Goal: Find specific page/section: Find specific page/section

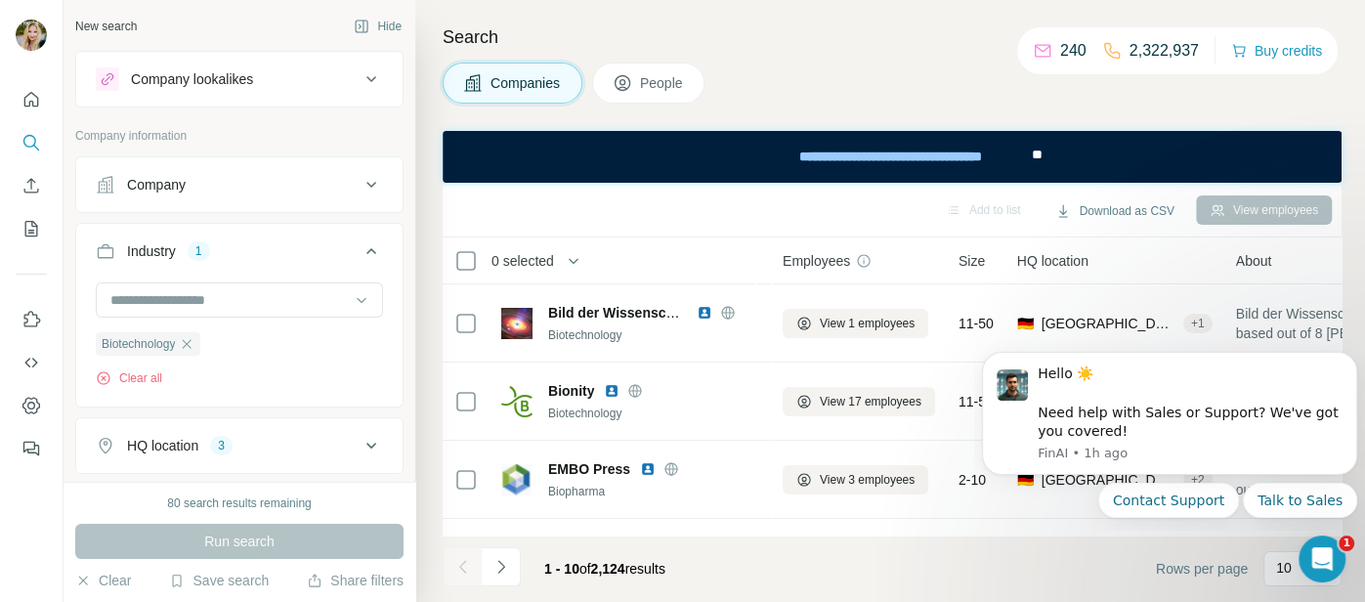
scroll to position [366, 0]
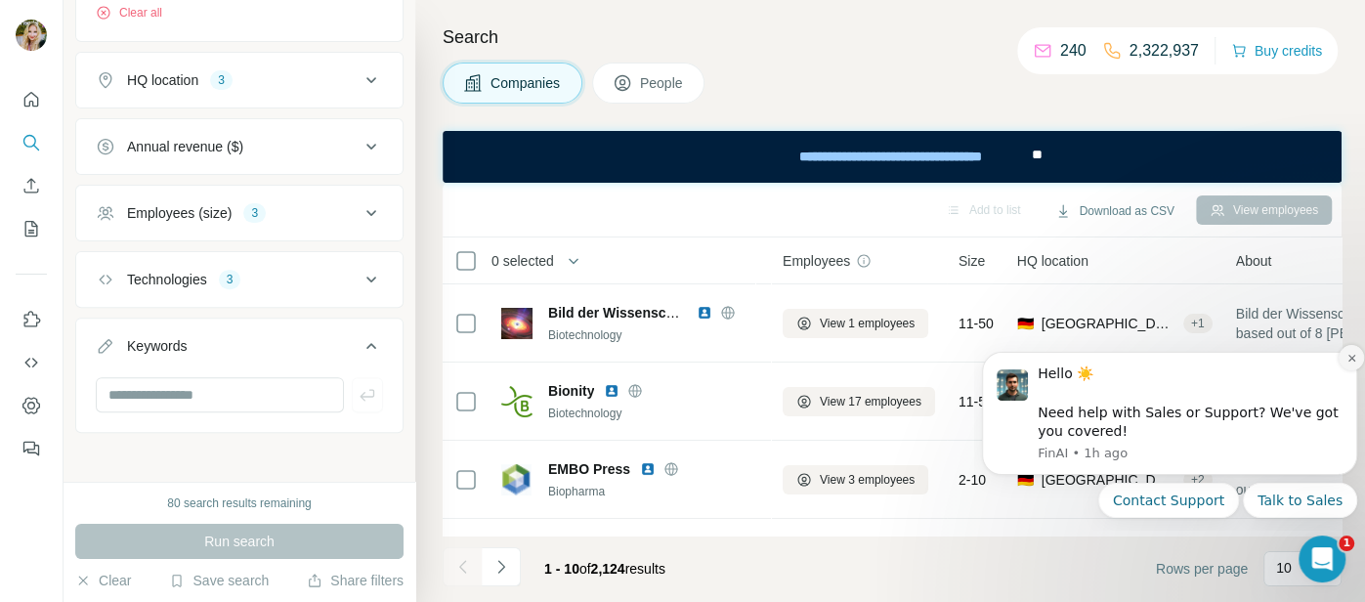
click at [1354, 363] on icon "Dismiss notification" at bounding box center [1352, 358] width 11 height 11
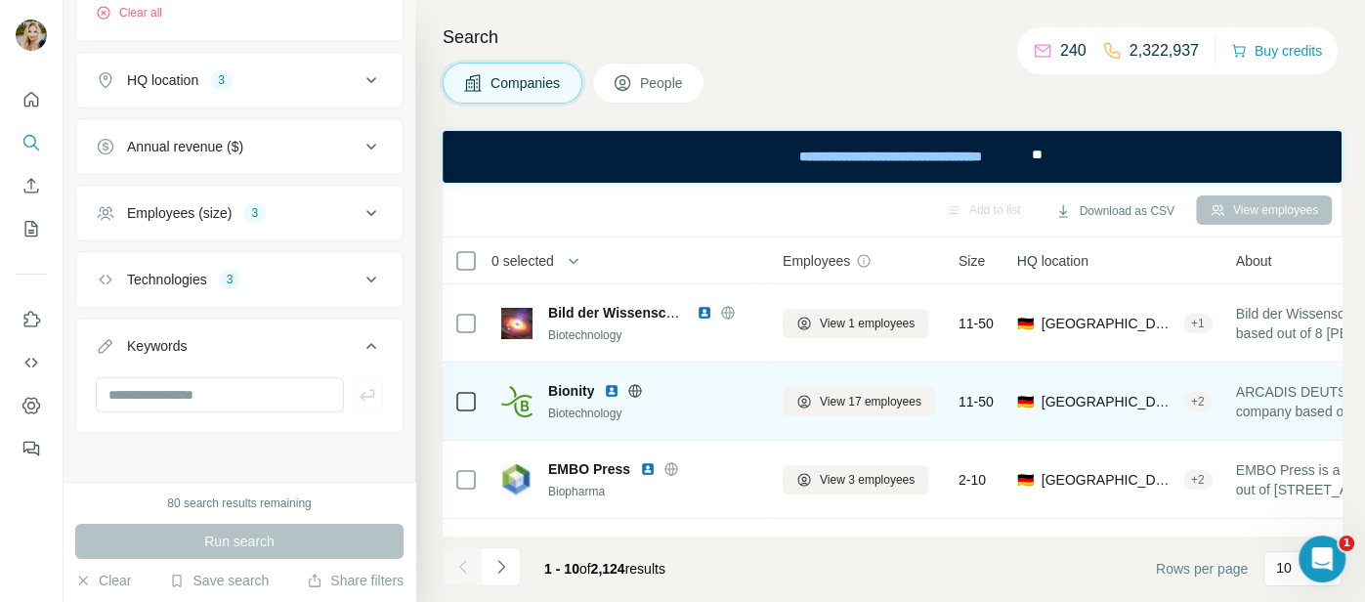
click at [635, 391] on icon at bounding box center [635, 391] width 16 height 16
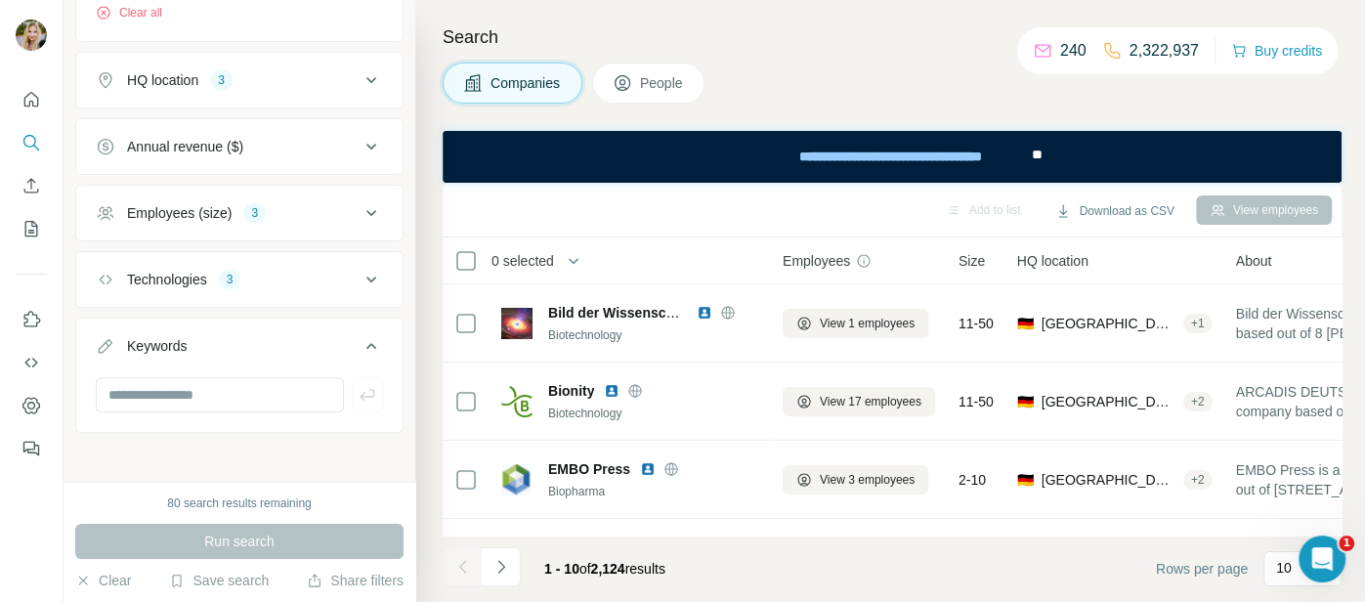
click at [366, 213] on icon at bounding box center [371, 212] width 23 height 23
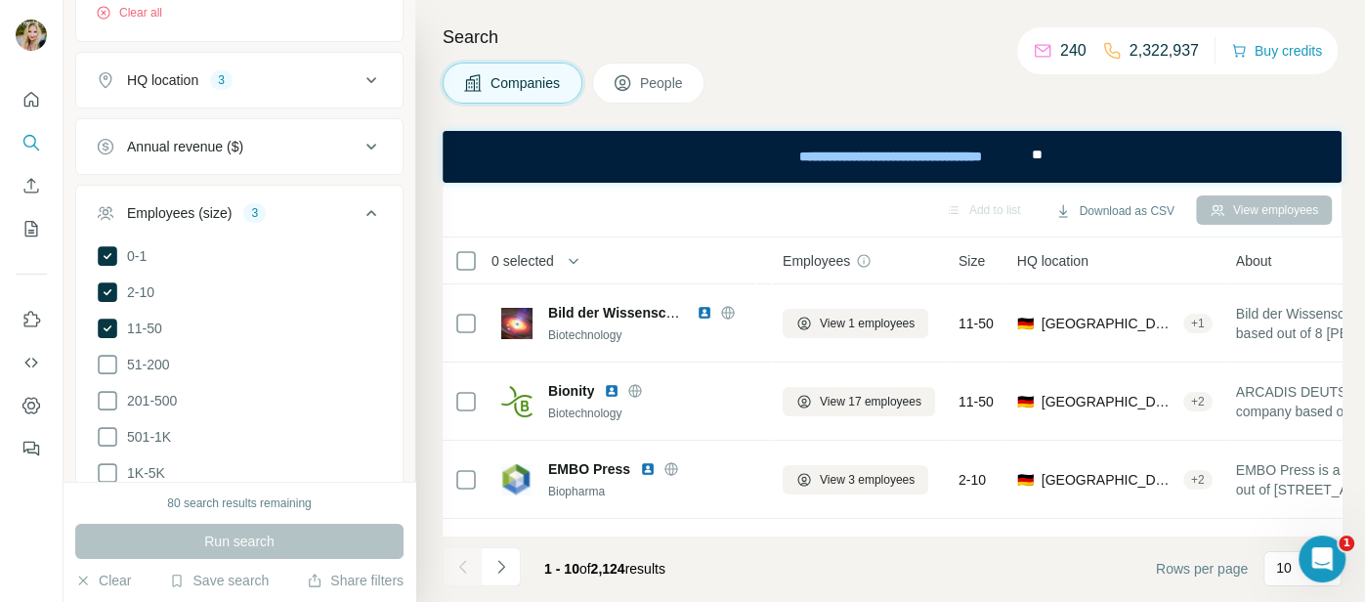
click at [366, 209] on icon at bounding box center [371, 212] width 23 height 23
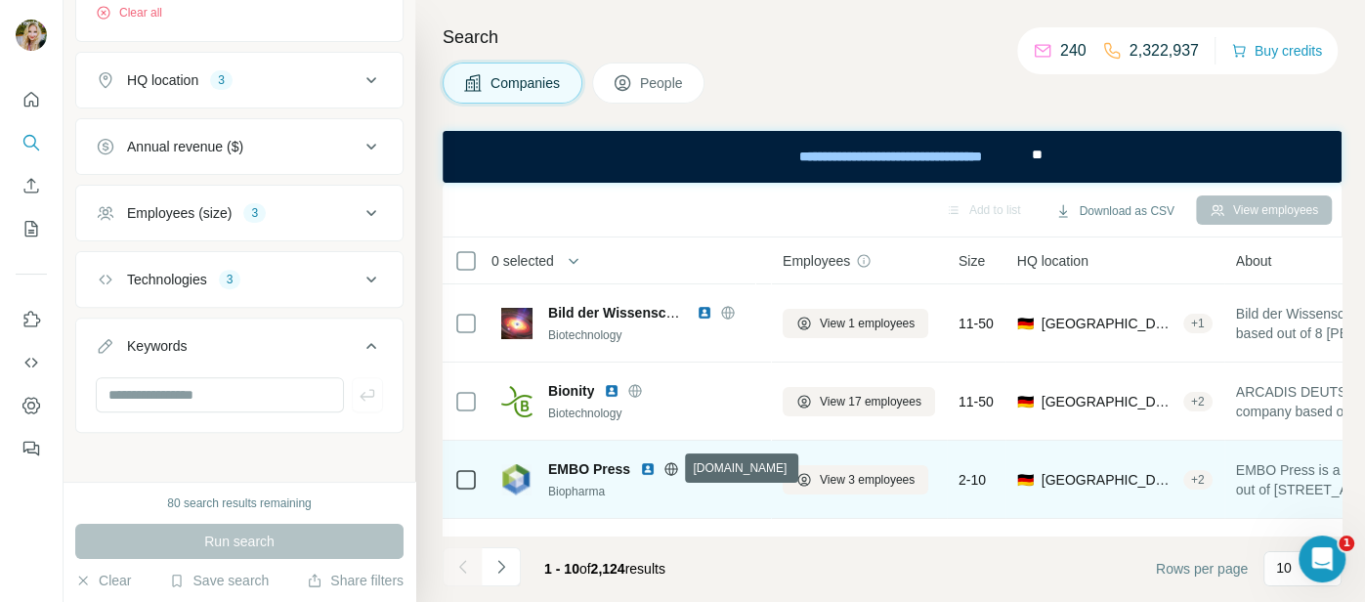
click at [667, 473] on icon at bounding box center [672, 468] width 13 height 13
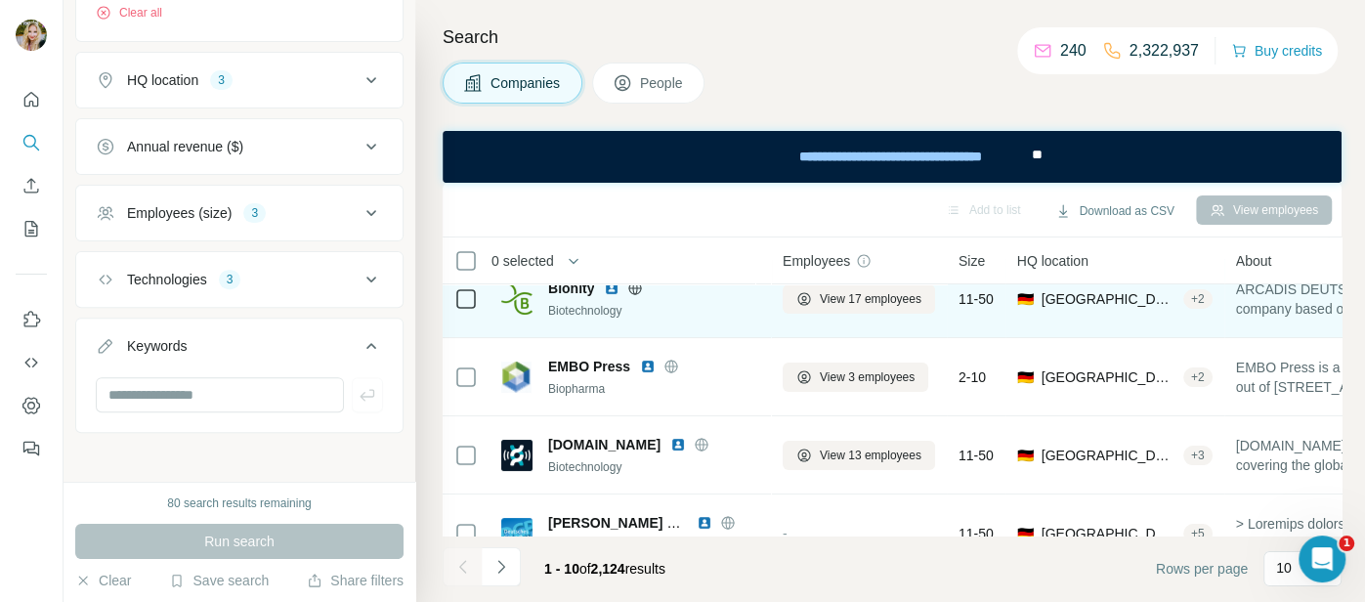
scroll to position [111, 0]
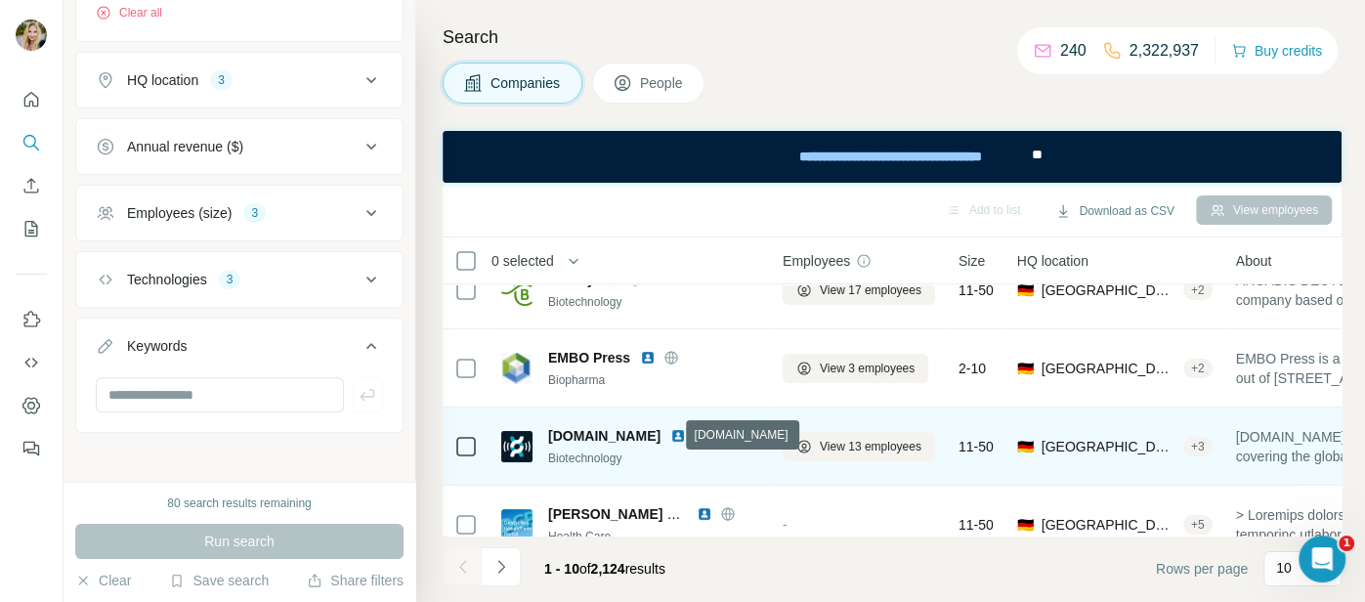
click at [694, 440] on icon at bounding box center [702, 436] width 16 height 16
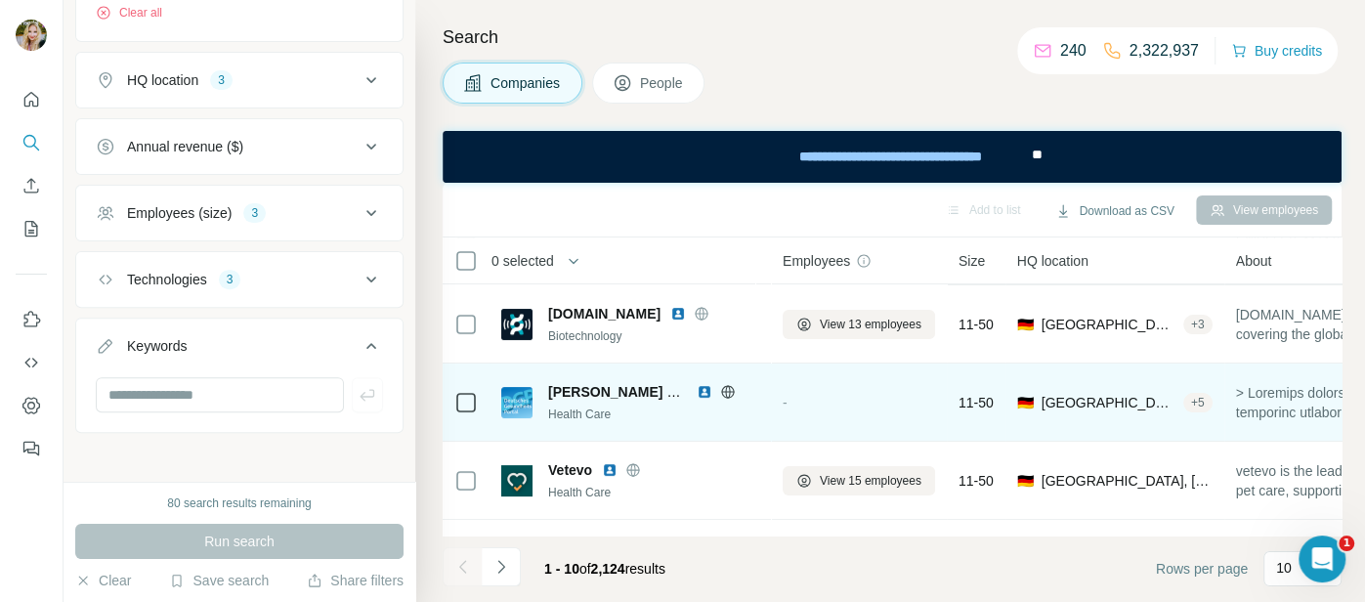
scroll to position [237, 0]
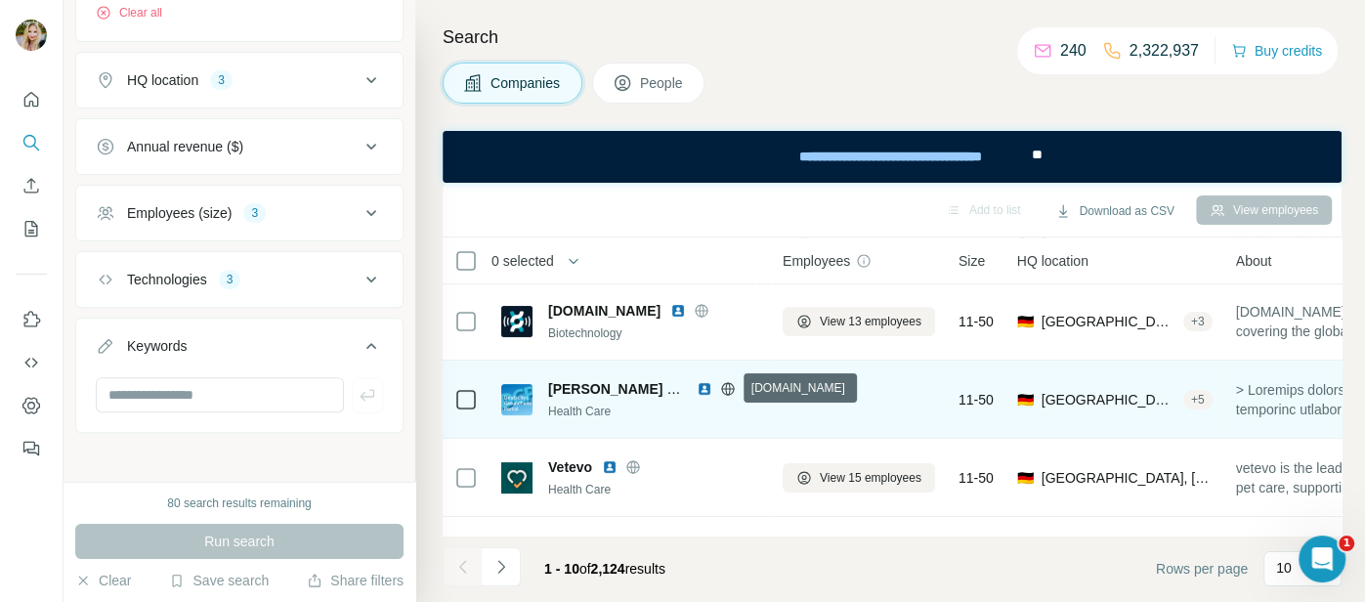
click at [726, 393] on icon at bounding box center [727, 388] width 13 height 13
click at [702, 391] on img at bounding box center [705, 389] width 16 height 16
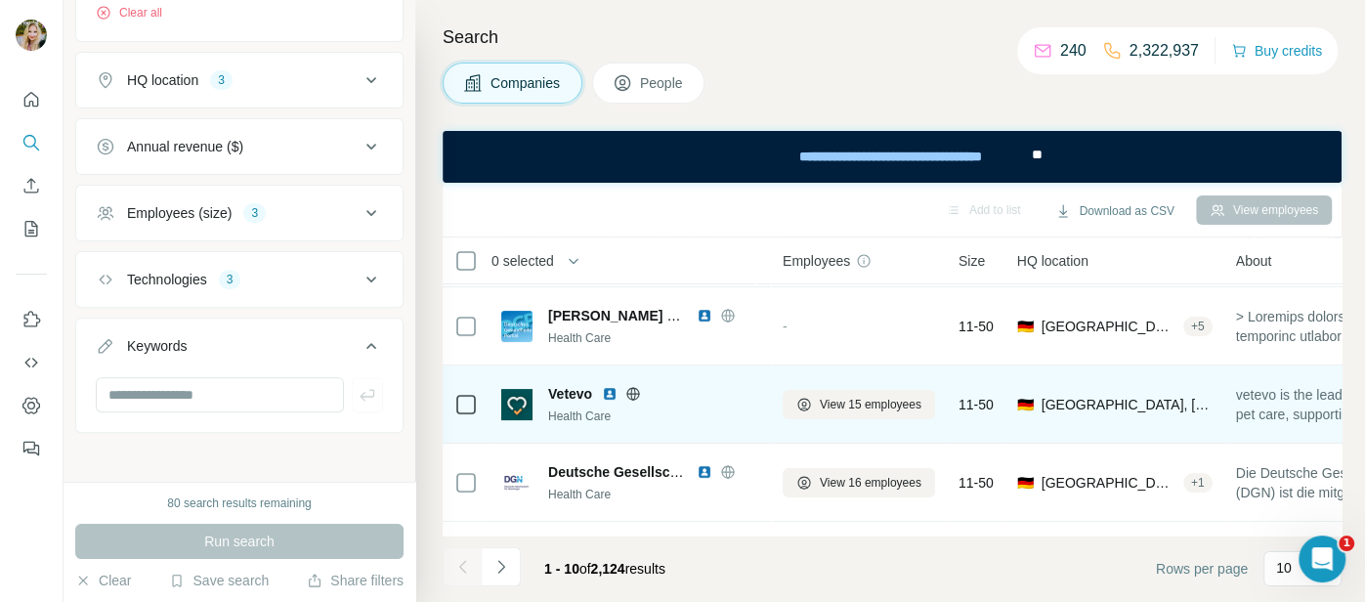
scroll to position [321, 0]
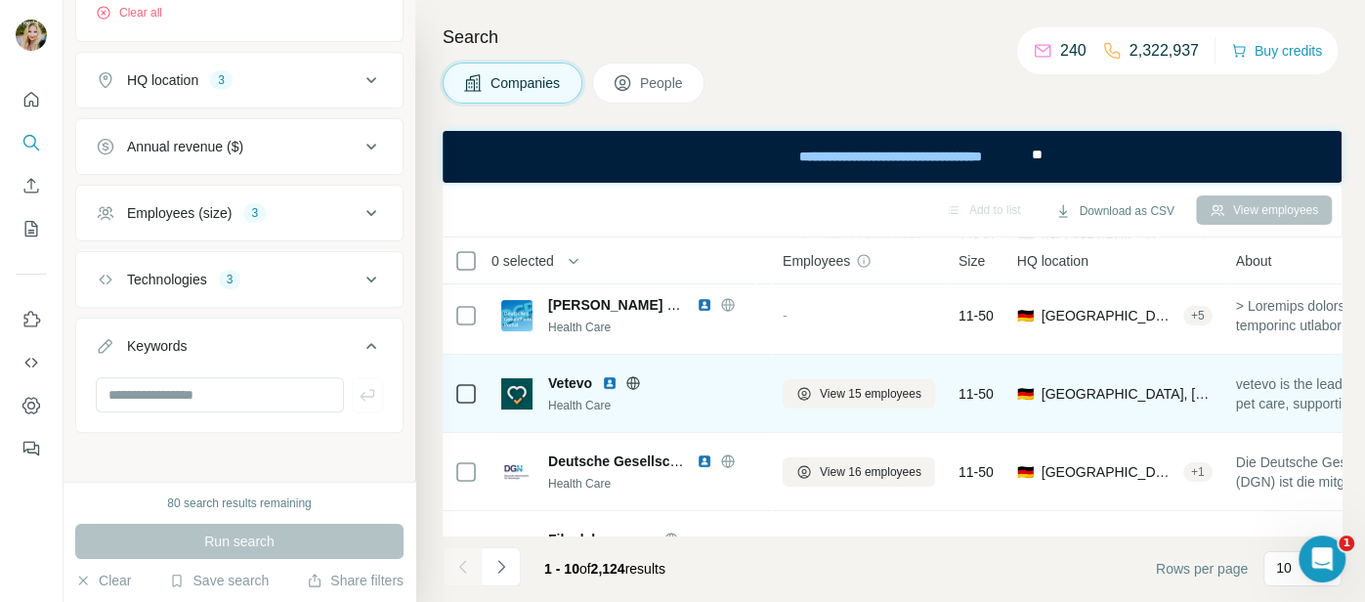
click at [639, 377] on icon at bounding box center [633, 382] width 13 height 13
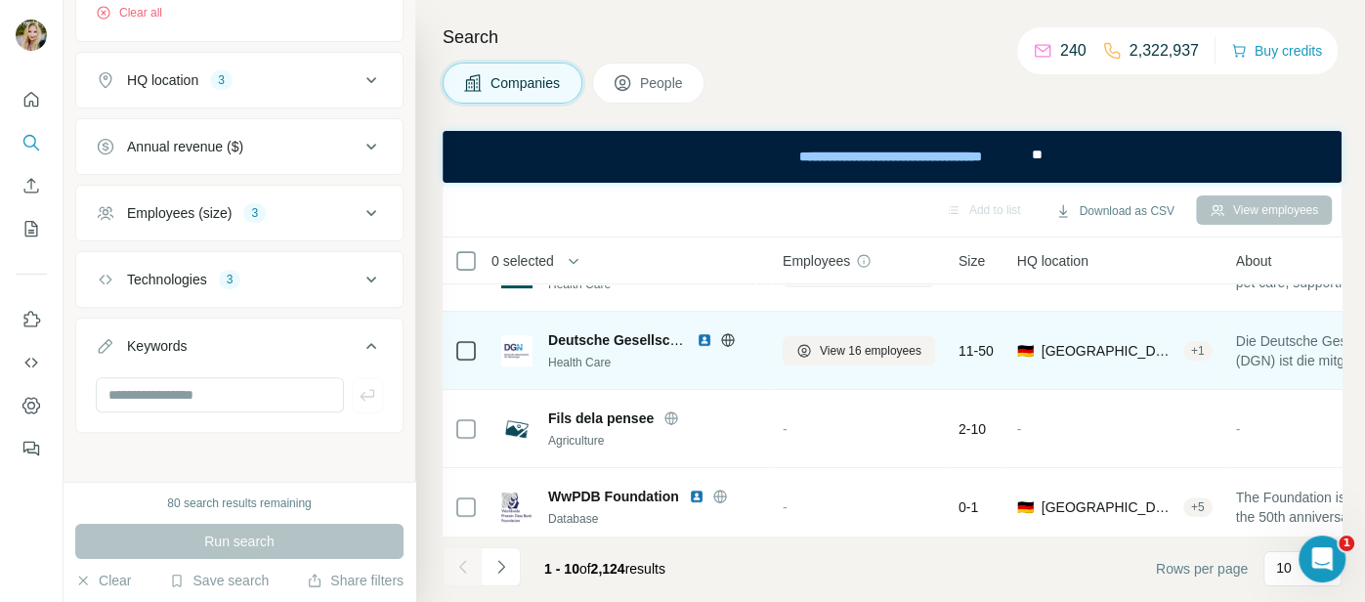
scroll to position [454, 0]
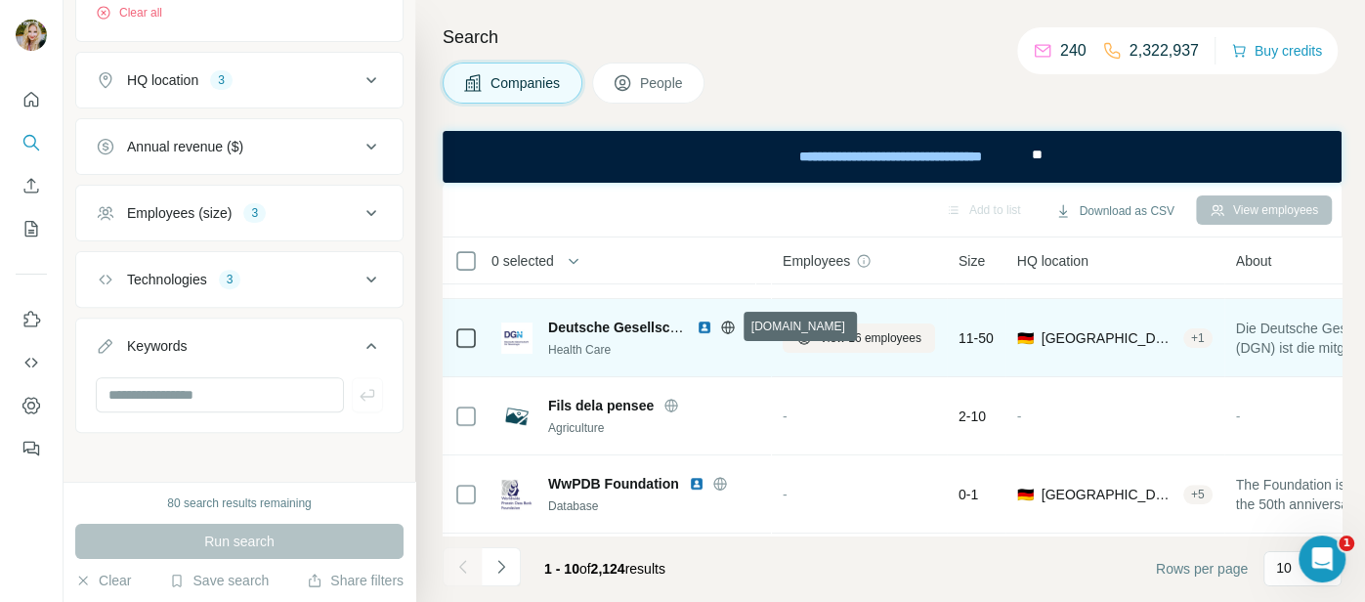
click at [721, 323] on icon at bounding box center [728, 328] width 16 height 16
